Goal: Task Accomplishment & Management: Manage account settings

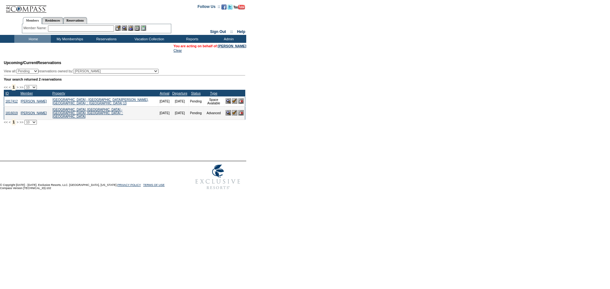
click at [81, 27] on input "text" at bounding box center [81, 28] width 66 height 6
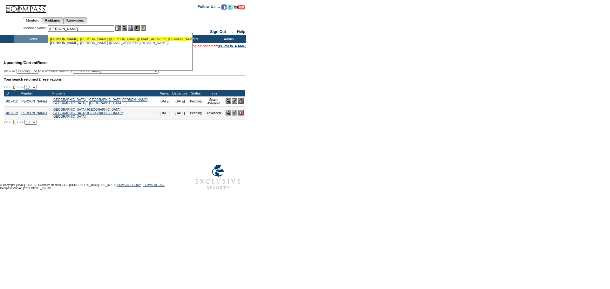
drag, startPoint x: 82, startPoint y: 40, endPoint x: 96, endPoint y: 40, distance: 14.6
click at [83, 40] on div "[PERSON_NAME] ([PERSON_NAME][EMAIL_ADDRESS][DOMAIN_NAME])" at bounding box center [120, 39] width 140 height 4
type input "[PERSON_NAME] ([PERSON_NAME][EMAIL_ADDRESS][DOMAIN_NAME])"
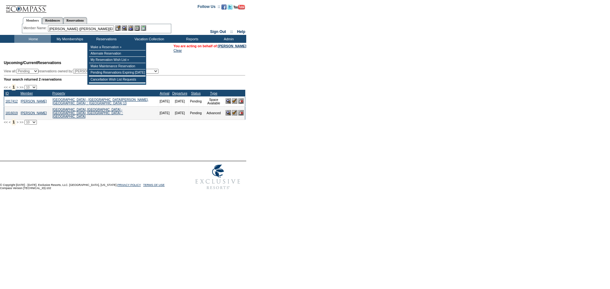
click at [132, 29] on img at bounding box center [130, 27] width 5 height 5
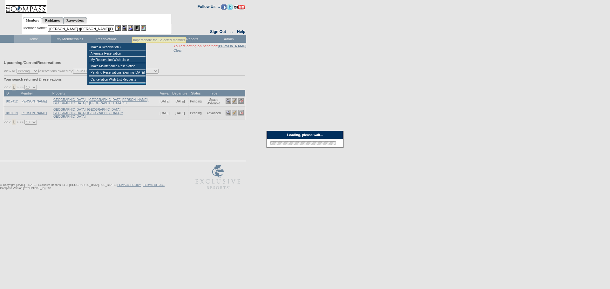
click at [127, 27] on img at bounding box center [124, 27] width 5 height 5
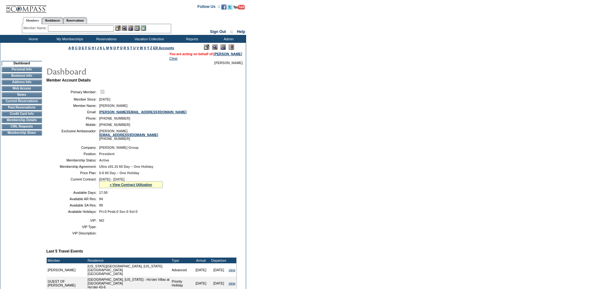
click at [22, 104] on td "Current Reservations" at bounding box center [22, 101] width 40 height 5
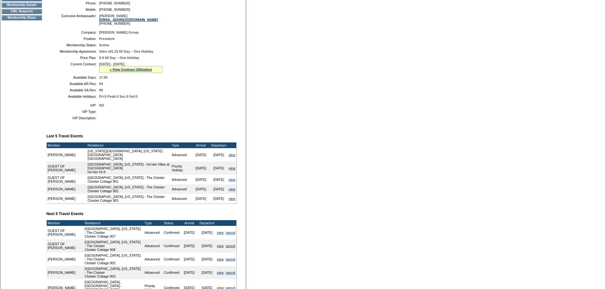
scroll to position [210, 0]
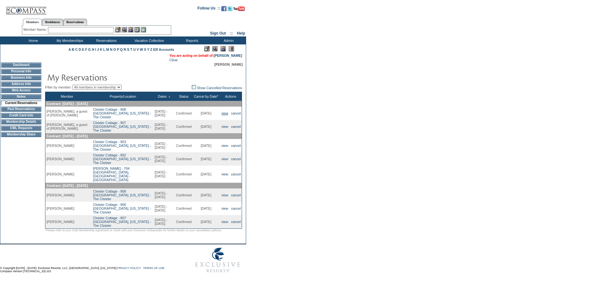
click at [223, 115] on link "view" at bounding box center [224, 113] width 7 height 4
